Goal: Transaction & Acquisition: Download file/media

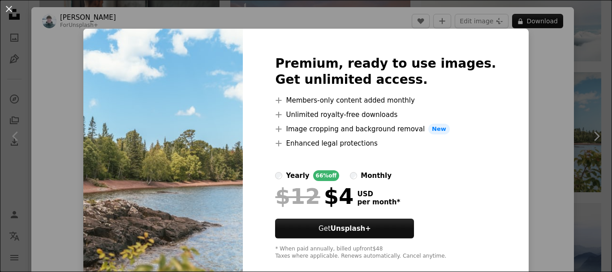
scroll to position [16, 0]
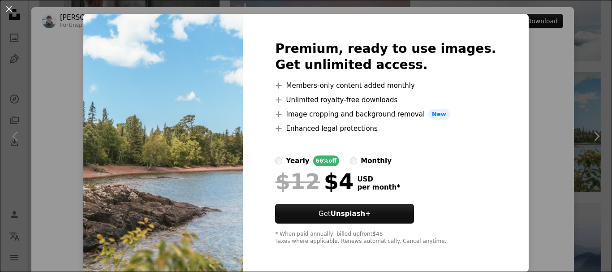
click at [243, 167] on img at bounding box center [163, 143] width 160 height 258
click at [541, 152] on div "An X shape Premium, ready to use images. Get unlimited access. A plus sign Memb…" at bounding box center [306, 136] width 612 height 272
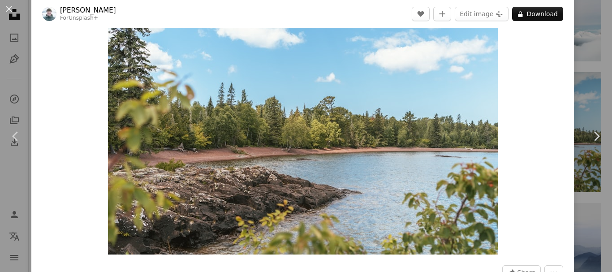
scroll to position [90, 0]
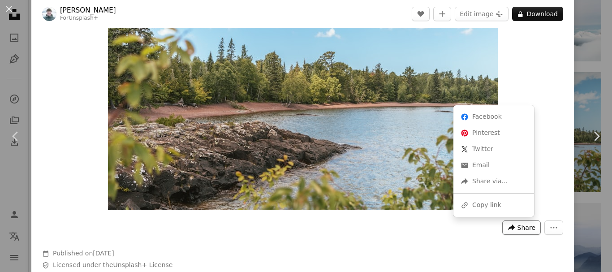
click at [518, 224] on span "Share" at bounding box center [527, 227] width 18 height 13
click at [385, 135] on dialog "An X shape Chevron left Chevron right [PERSON_NAME] For Unsplash+ A heart A plu…" at bounding box center [306, 136] width 612 height 272
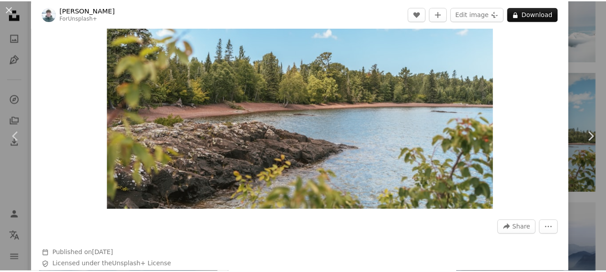
scroll to position [0, 0]
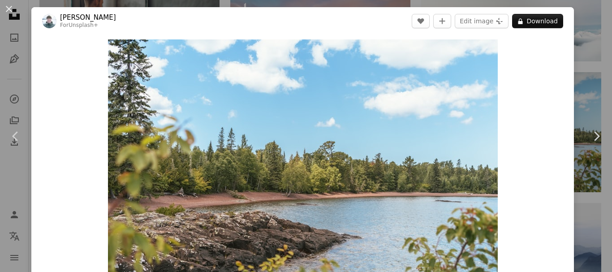
click at [582, 81] on div "An X shape Chevron left Chevron right [PERSON_NAME] For Unsplash+ A heart A plu…" at bounding box center [306, 136] width 612 height 272
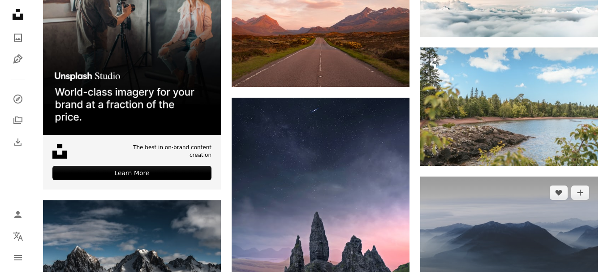
scroll to position [2174, 0]
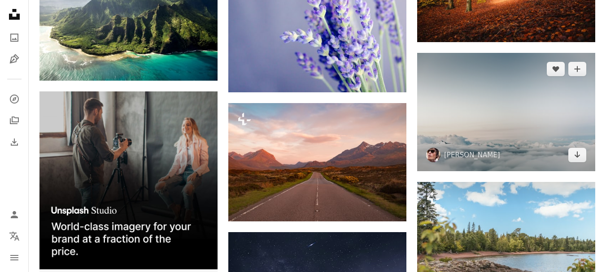
click at [514, 106] on img at bounding box center [506, 112] width 178 height 118
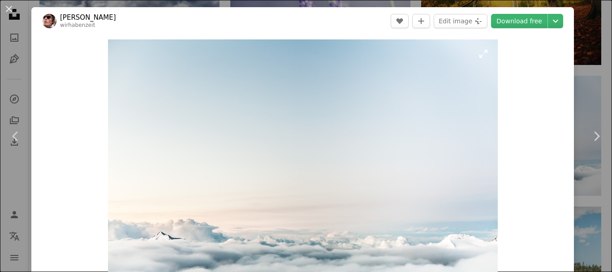
scroll to position [90, 0]
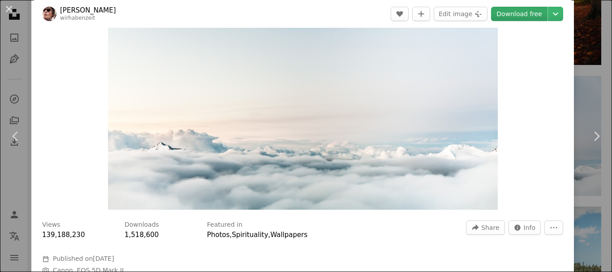
click at [524, 14] on link "Download free" at bounding box center [519, 14] width 56 height 14
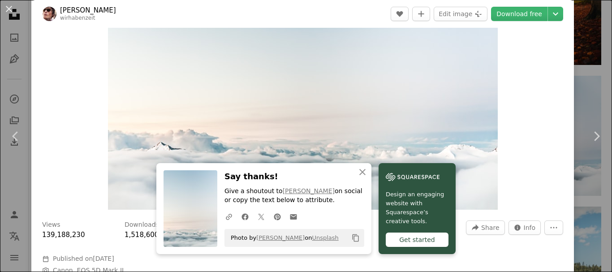
click at [446, 146] on img "Zoom in on this image" at bounding box center [303, 80] width 390 height 260
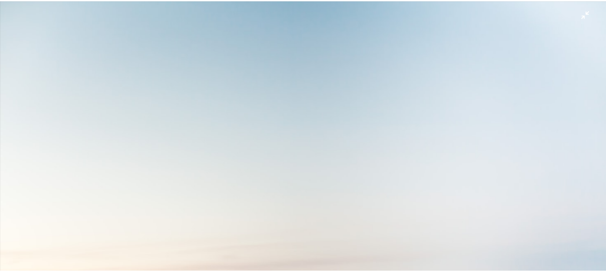
scroll to position [127, 0]
